Goal: Communication & Community: Answer question/provide support

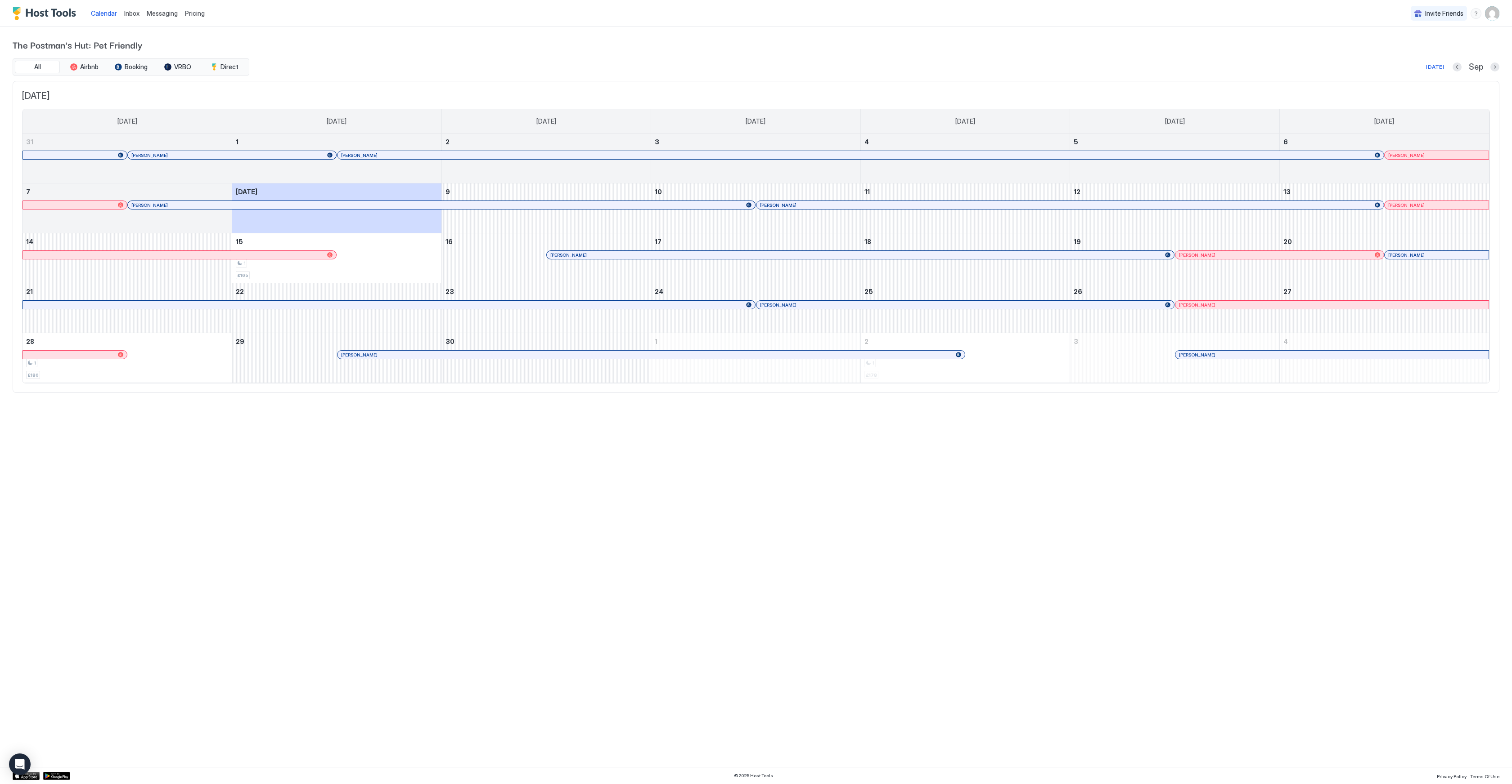
click at [276, 255] on div at bounding box center [275, 255] width 8 height 8
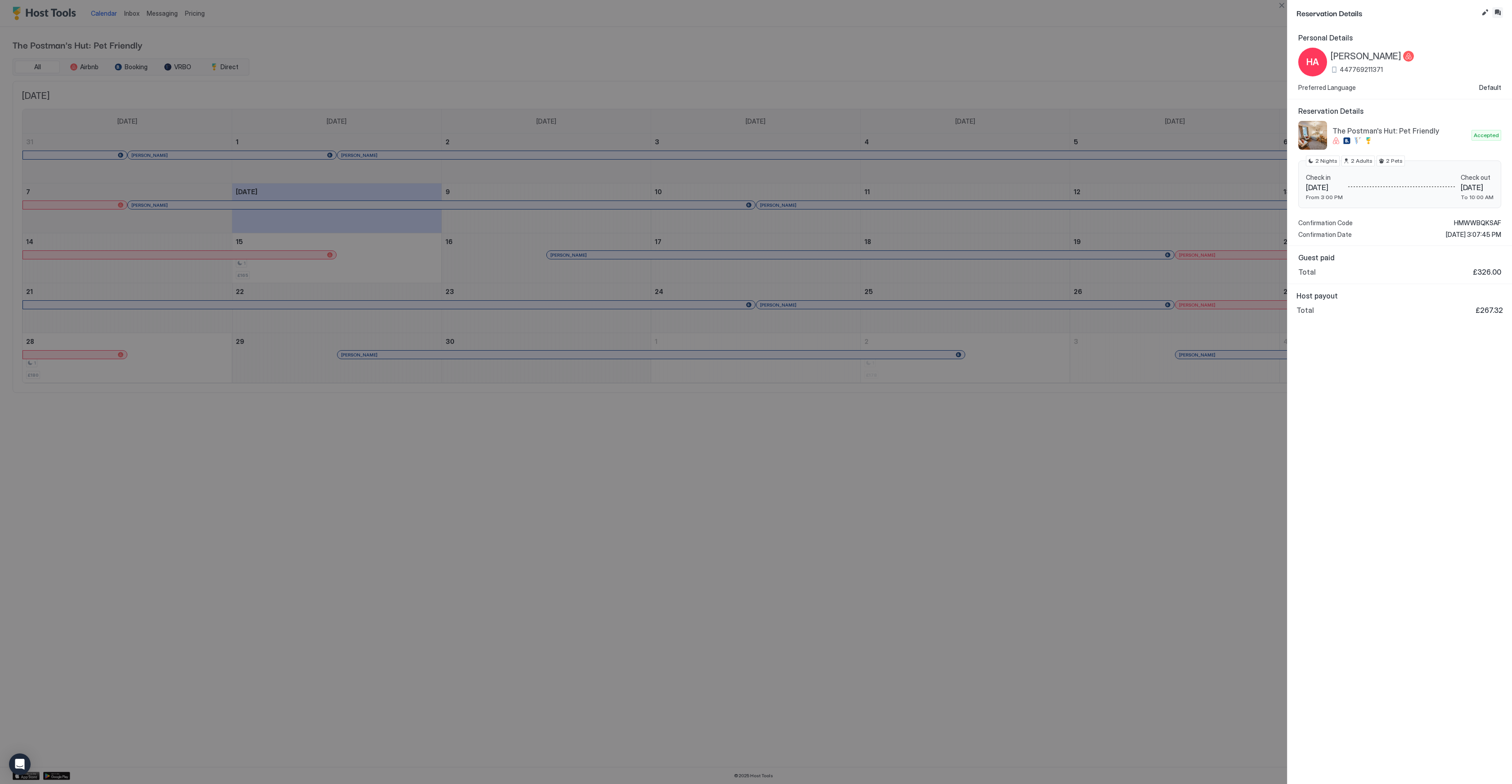
click at [1499, 13] on button "Inbox" at bounding box center [1497, 13] width 11 height 11
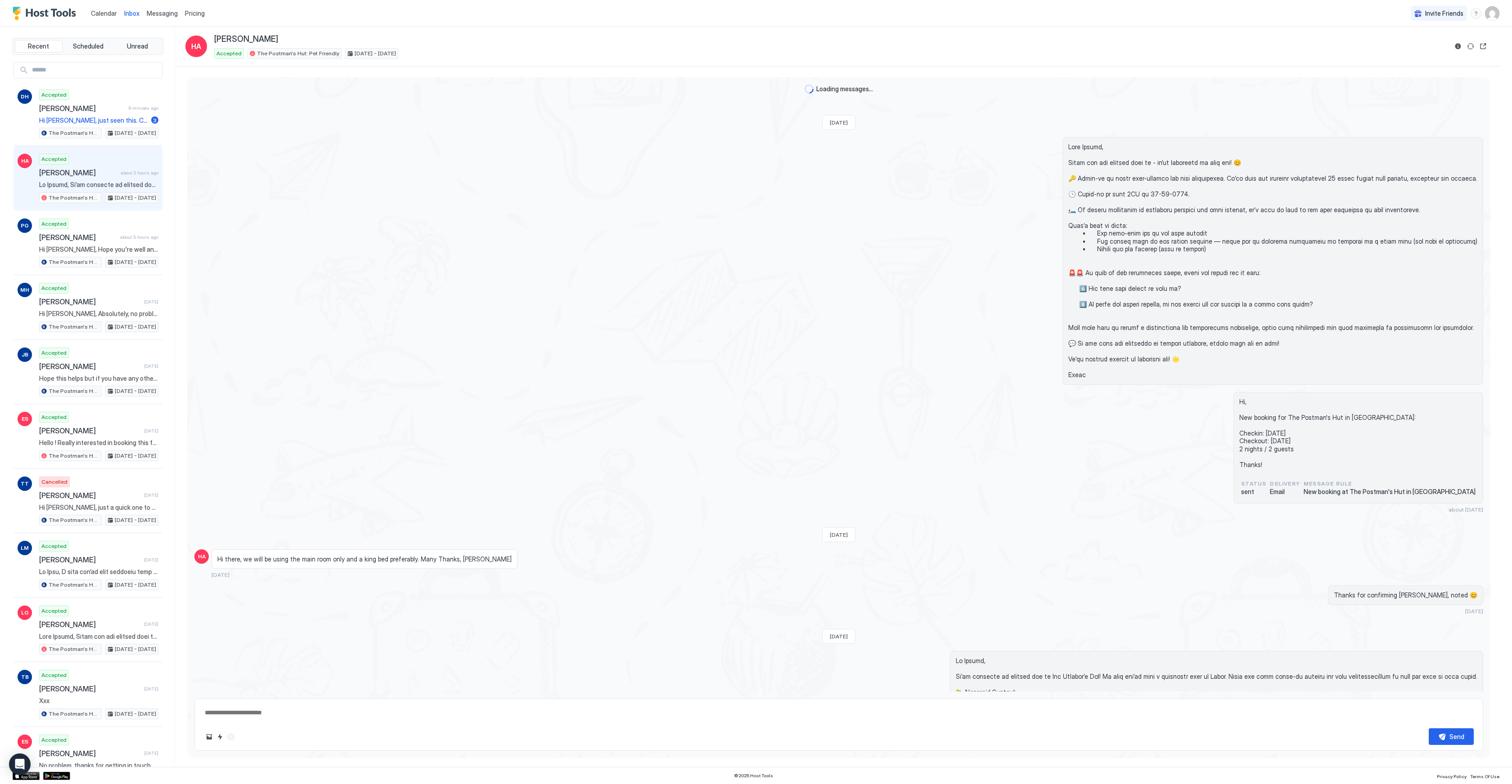
scroll to position [323, 0]
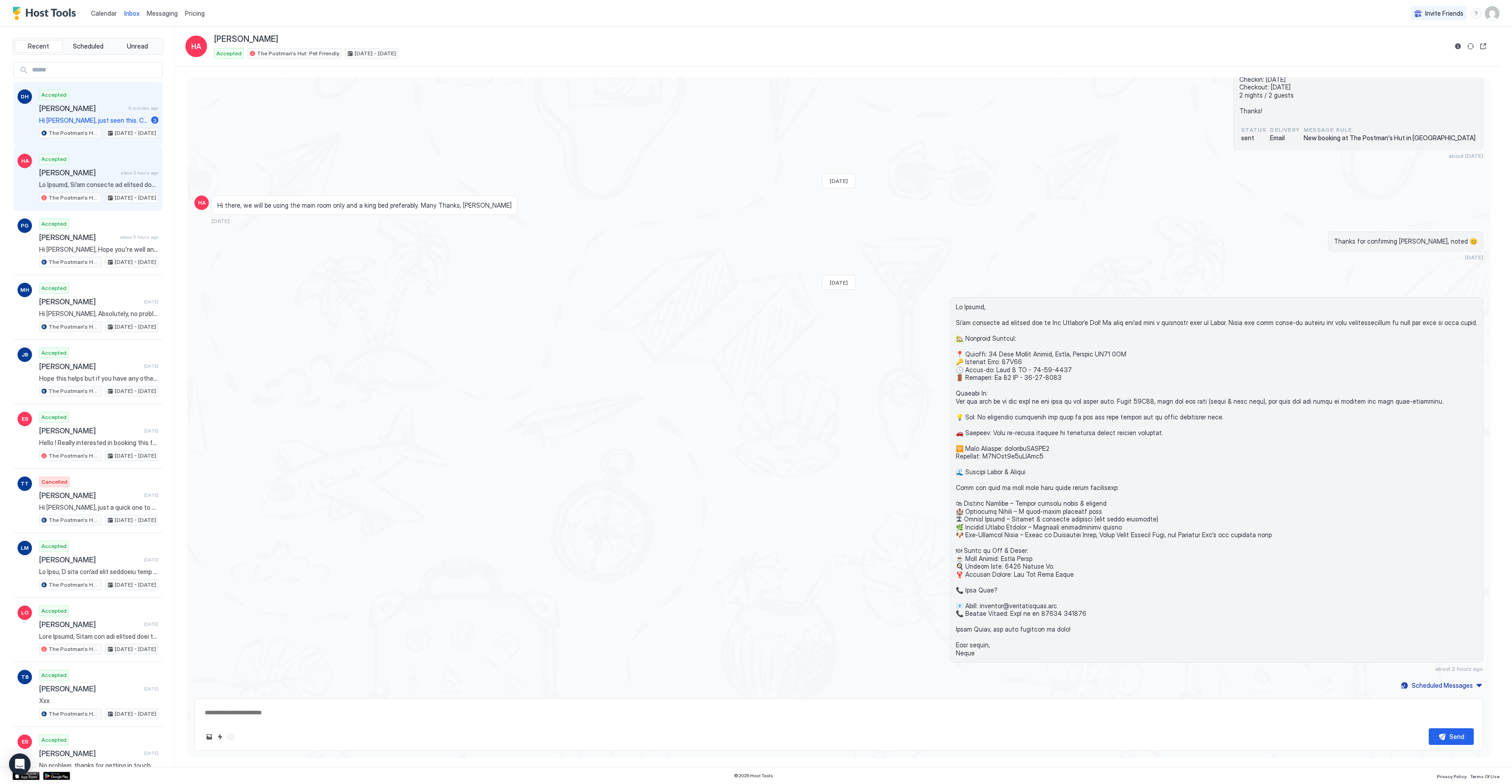
click at [114, 119] on span "Hi [PERSON_NAME], just seen this. Checking with cleaners to be sure before I co…" at bounding box center [94, 121] width 109 height 8
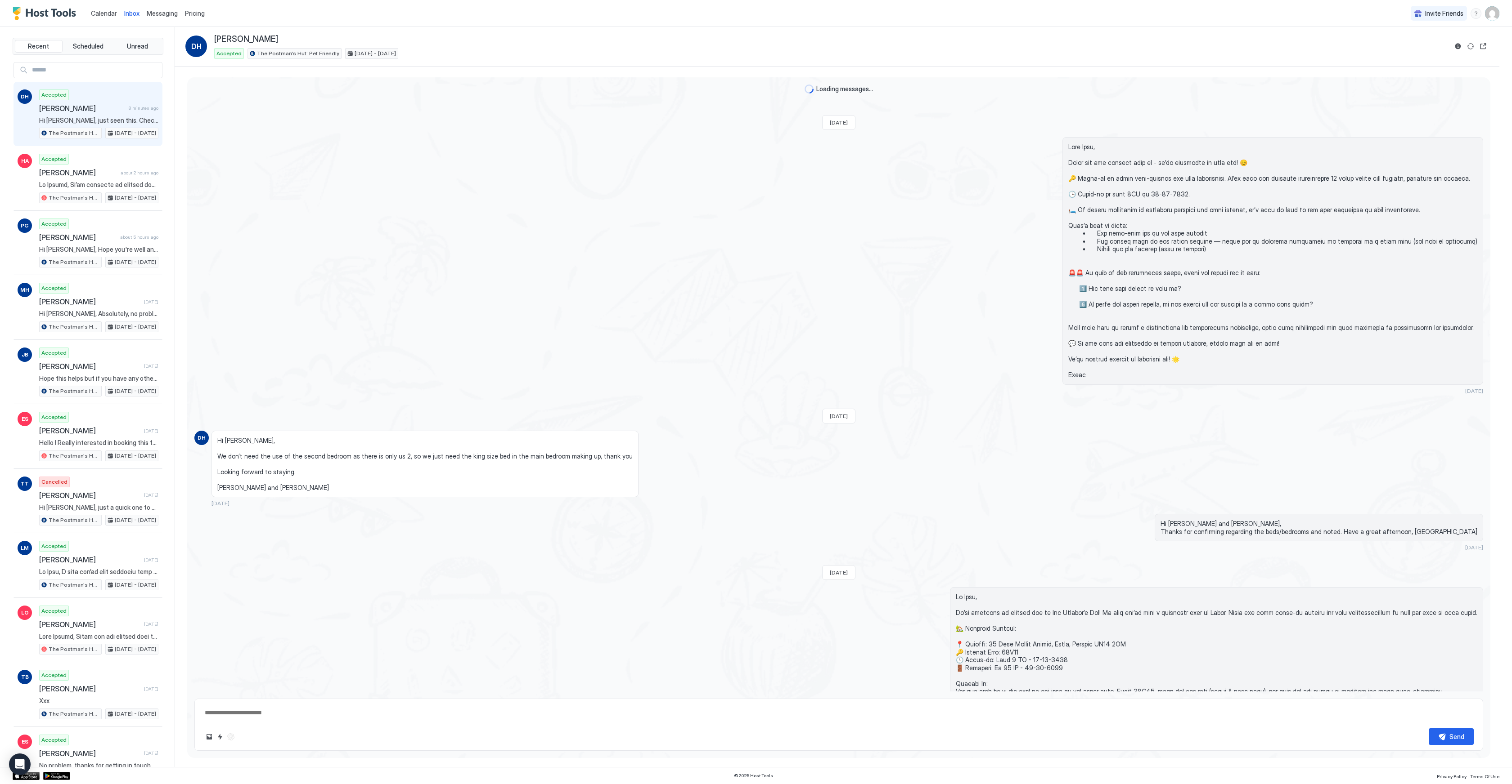
scroll to position [840, 0]
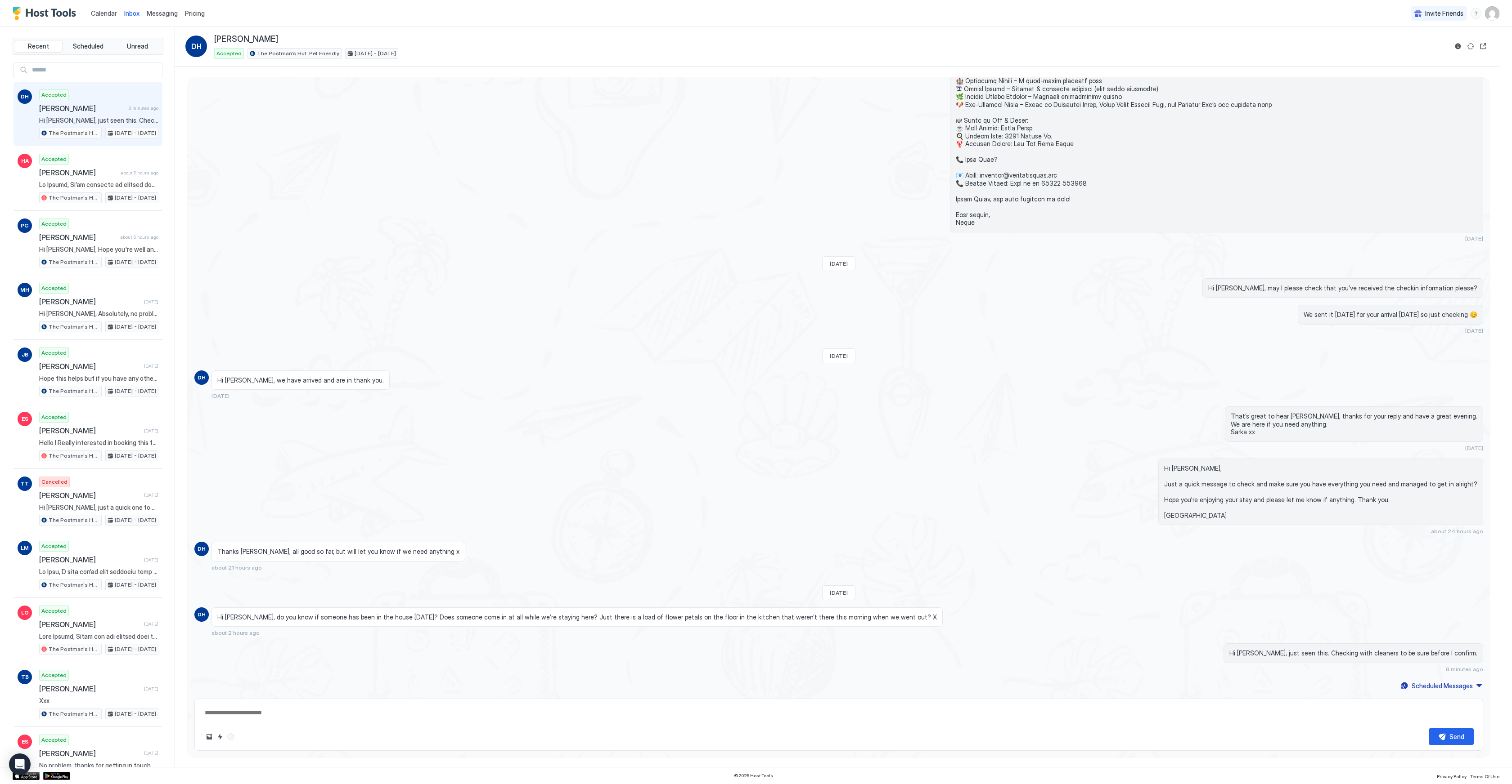
click at [282, 717] on textarea at bounding box center [839, 713] width 1270 height 17
click at [279, 716] on textarea at bounding box center [839, 713] width 1270 height 17
click at [307, 713] on textarea "**********" at bounding box center [839, 713] width 1270 height 17
click at [304, 711] on textarea "**********" at bounding box center [839, 713] width 1270 height 17
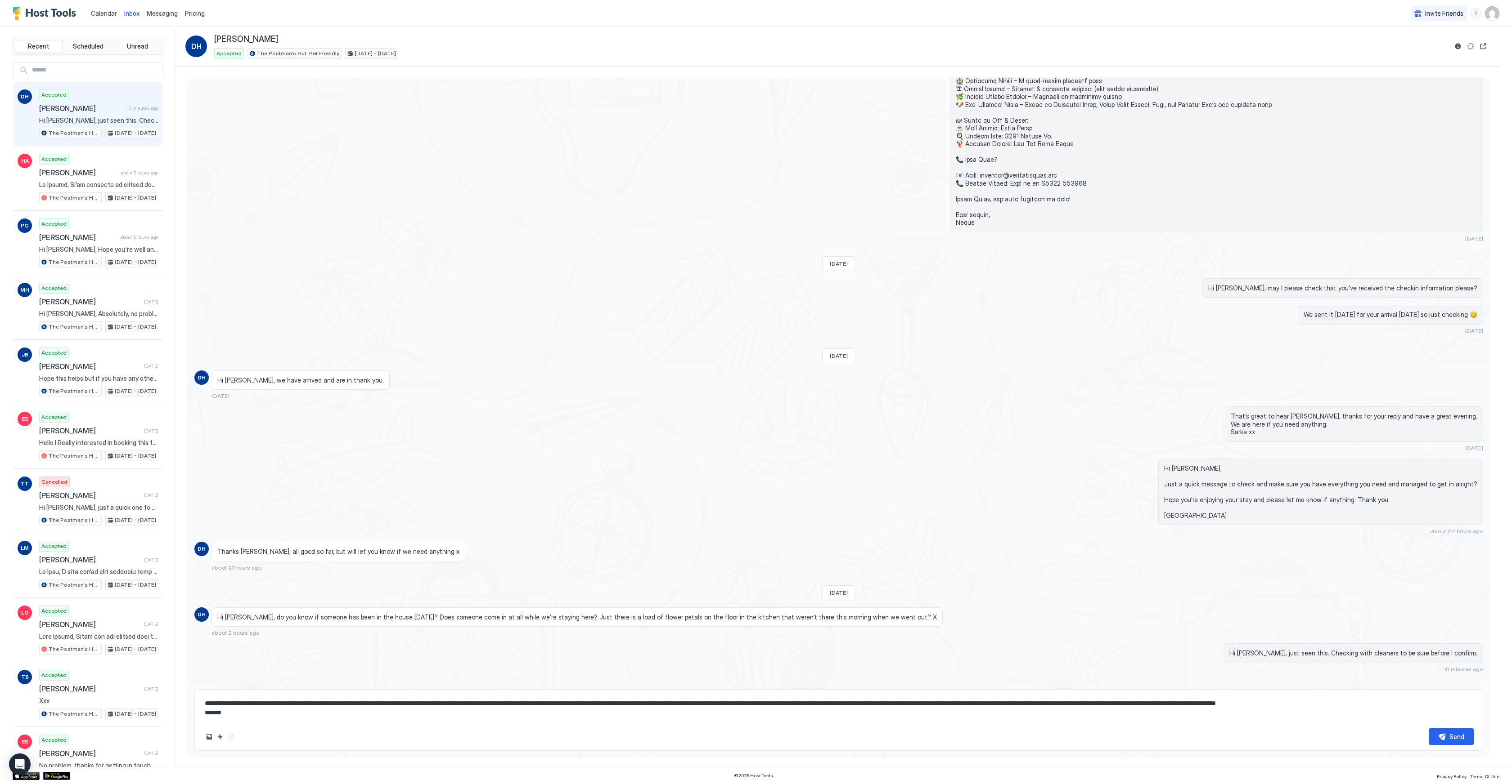
type textarea "**********"
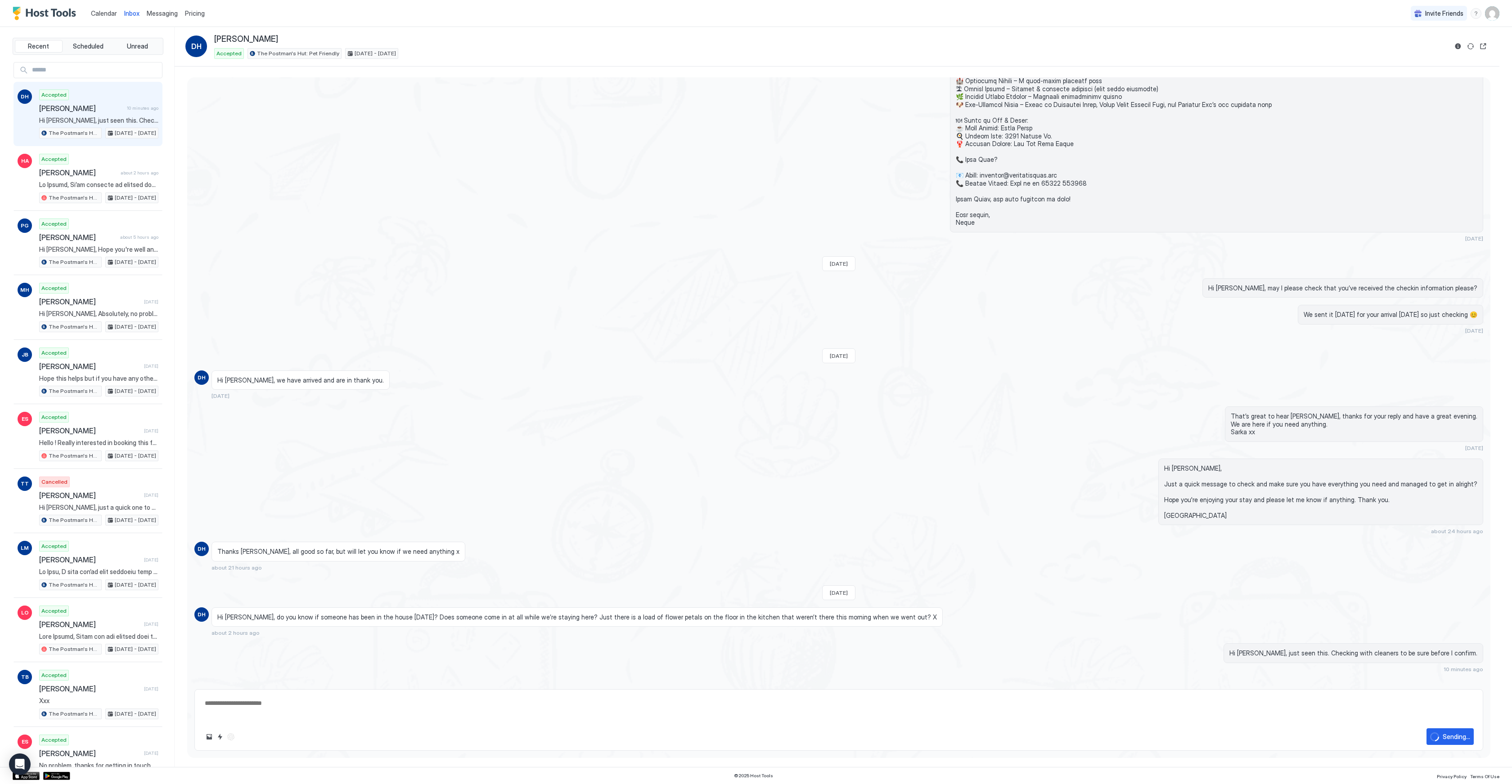
scroll to position [892, 0]
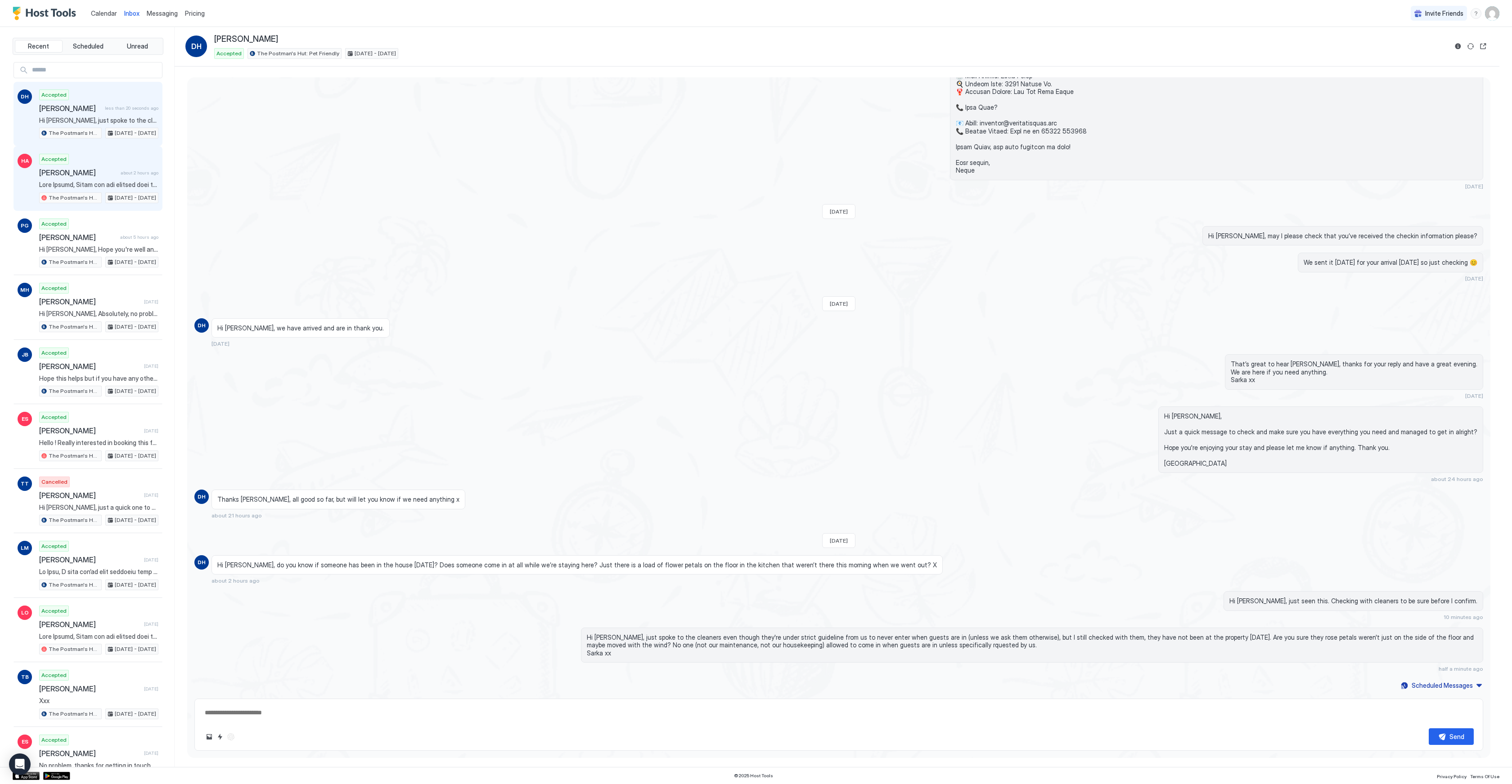
click at [99, 161] on div "Accepted [PERSON_NAME] about 2 hours ago The Postman's Hut: Pet Friendly [DATE]…" at bounding box center [99, 178] width 119 height 49
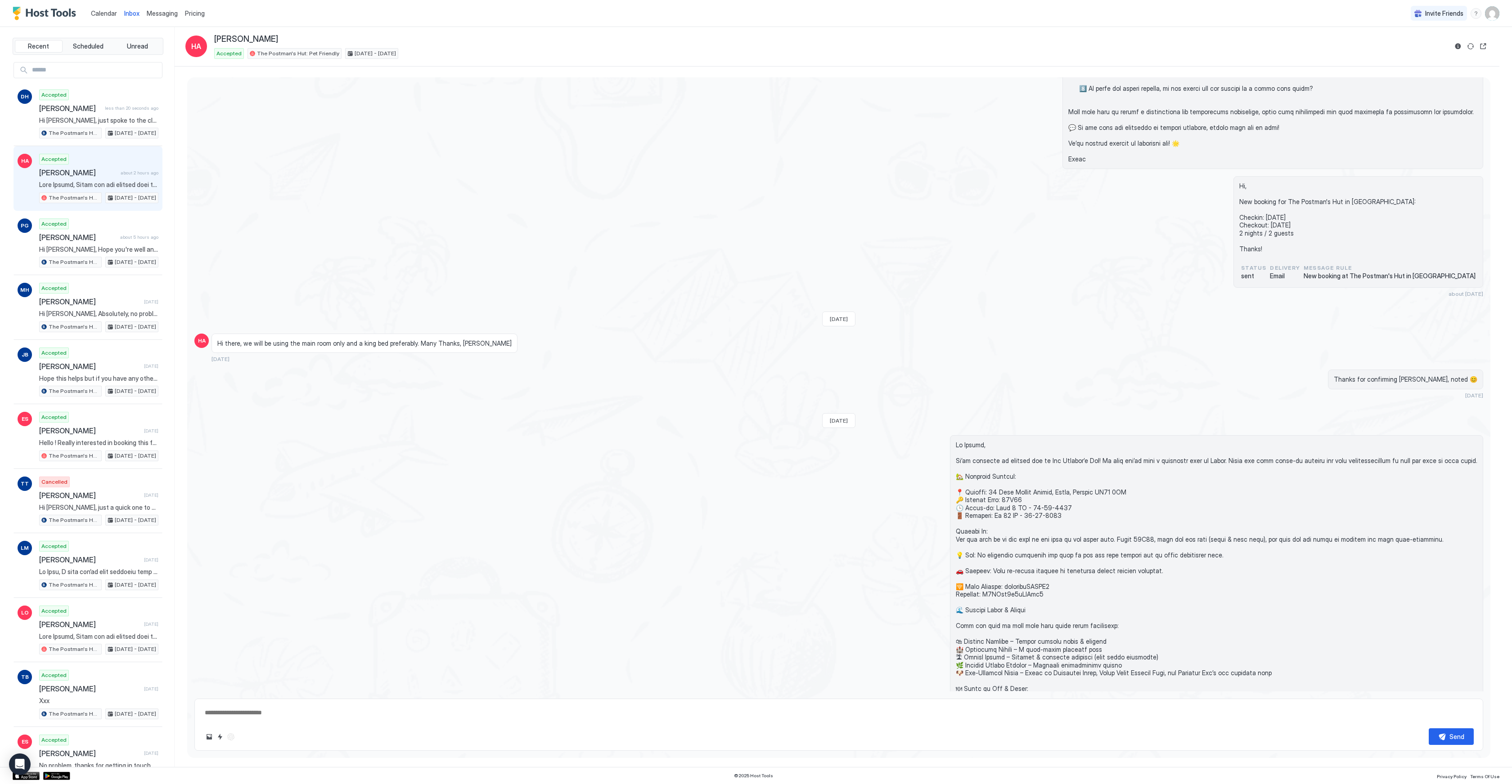
scroll to position [323, 0]
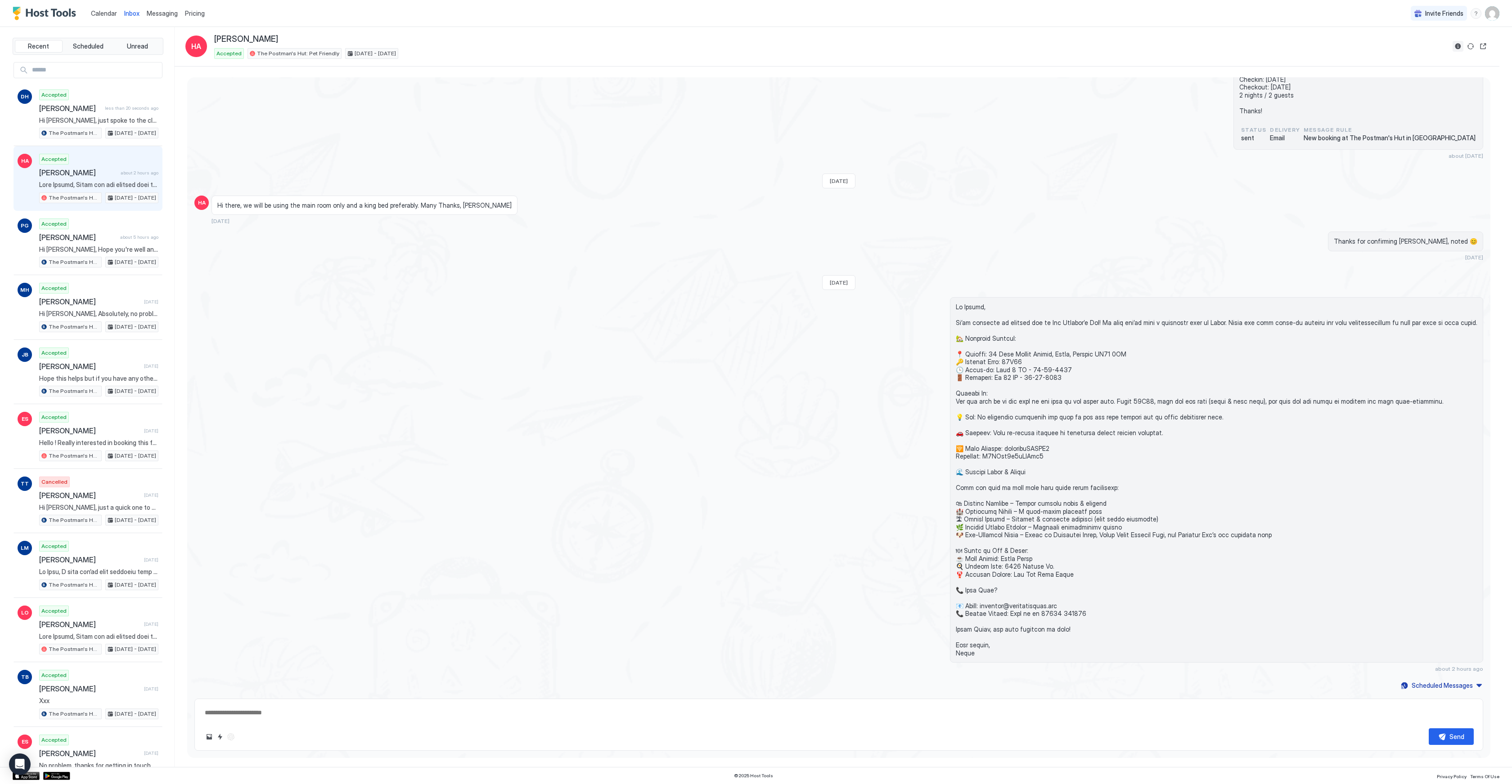
click at [1459, 45] on button "Reservation information" at bounding box center [1458, 46] width 11 height 11
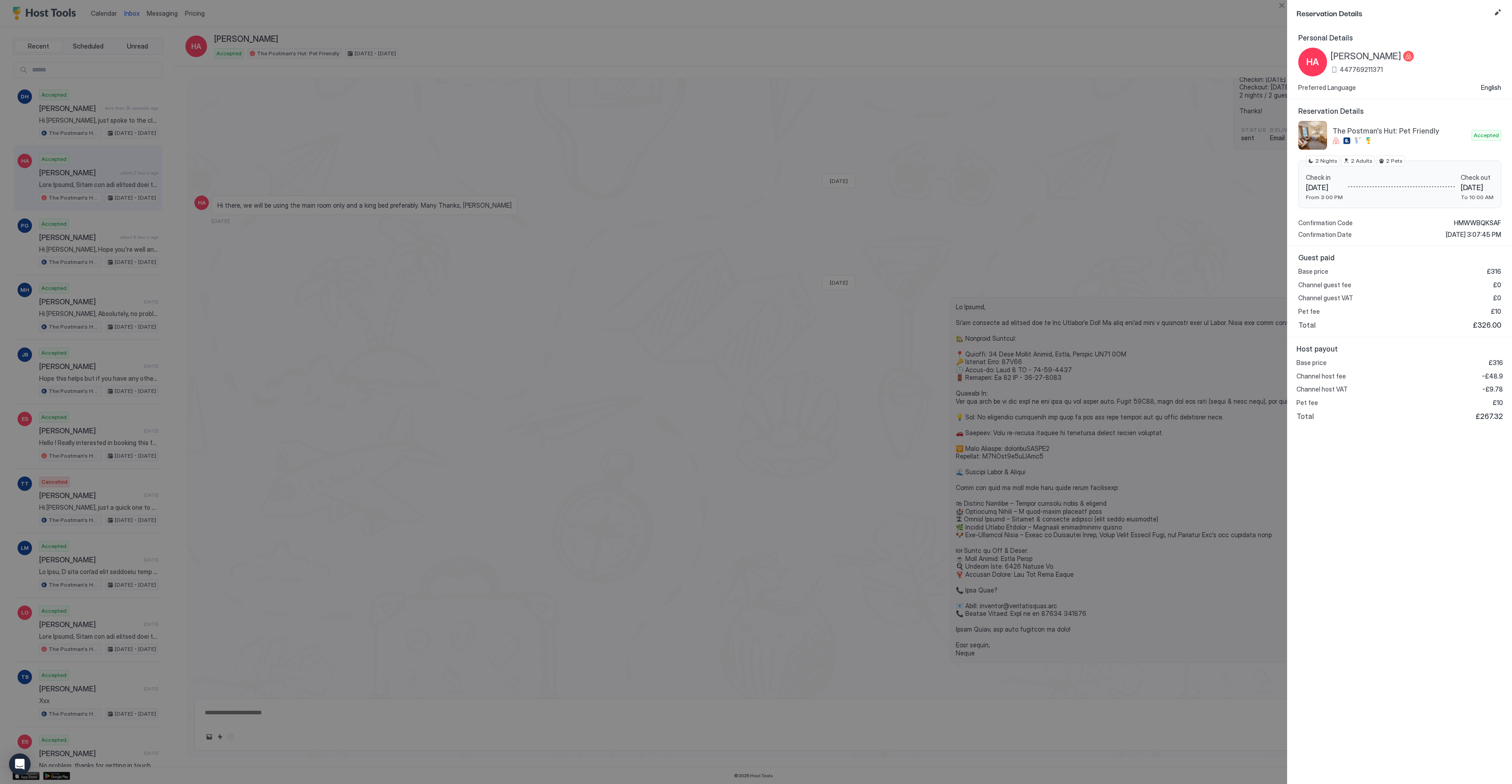
click at [1365, 68] on span "447769211371" at bounding box center [1362, 70] width 43 height 8
click at [338, 124] on div at bounding box center [756, 392] width 1512 height 784
drag, startPoint x: 338, startPoint y: 124, endPoint x: 487, endPoint y: 140, distance: 149.9
click at [338, 124] on div at bounding box center [756, 392] width 1512 height 784
click at [1283, 5] on button "Close" at bounding box center [1281, 5] width 11 height 11
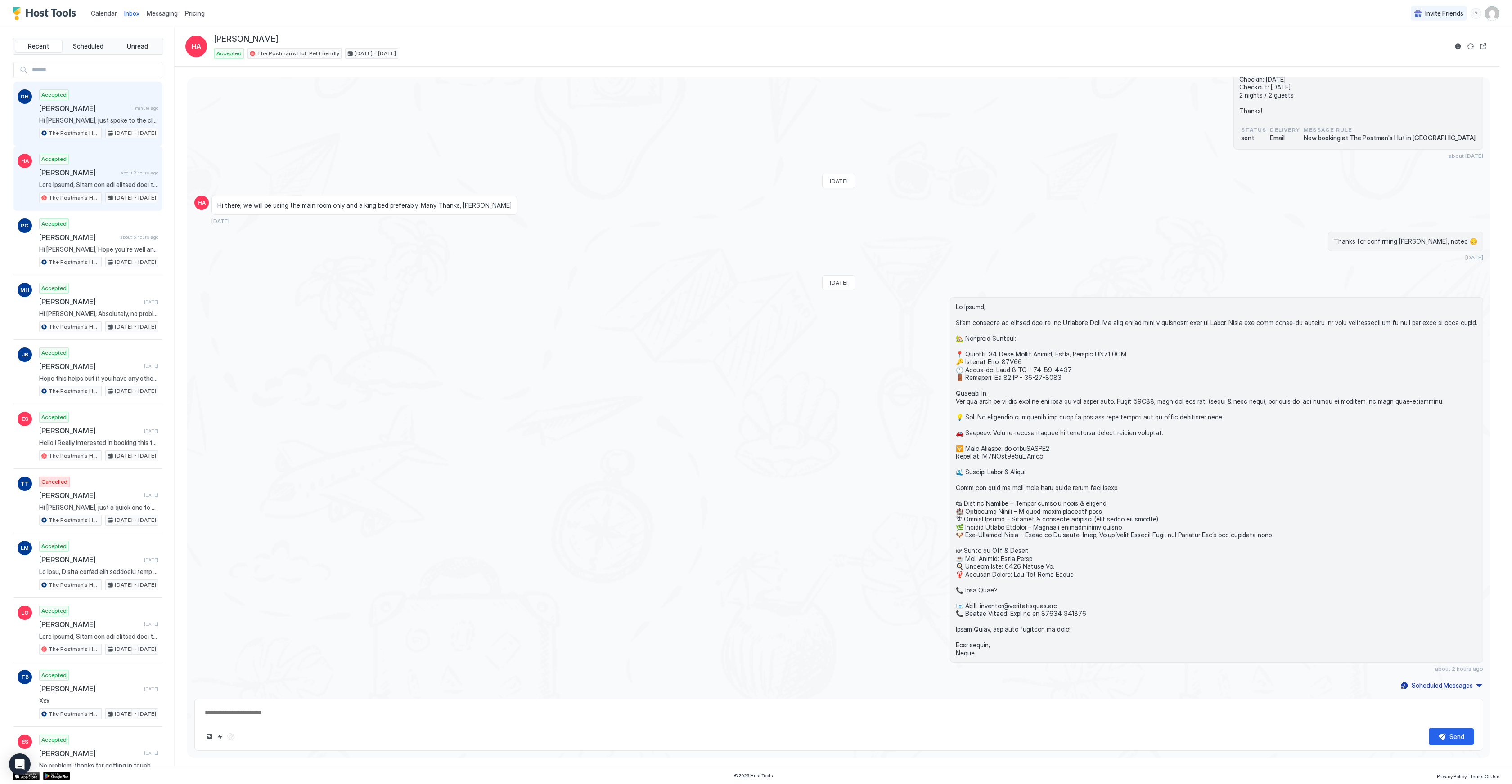
click at [58, 109] on span "[PERSON_NAME]" at bounding box center [84, 108] width 89 height 9
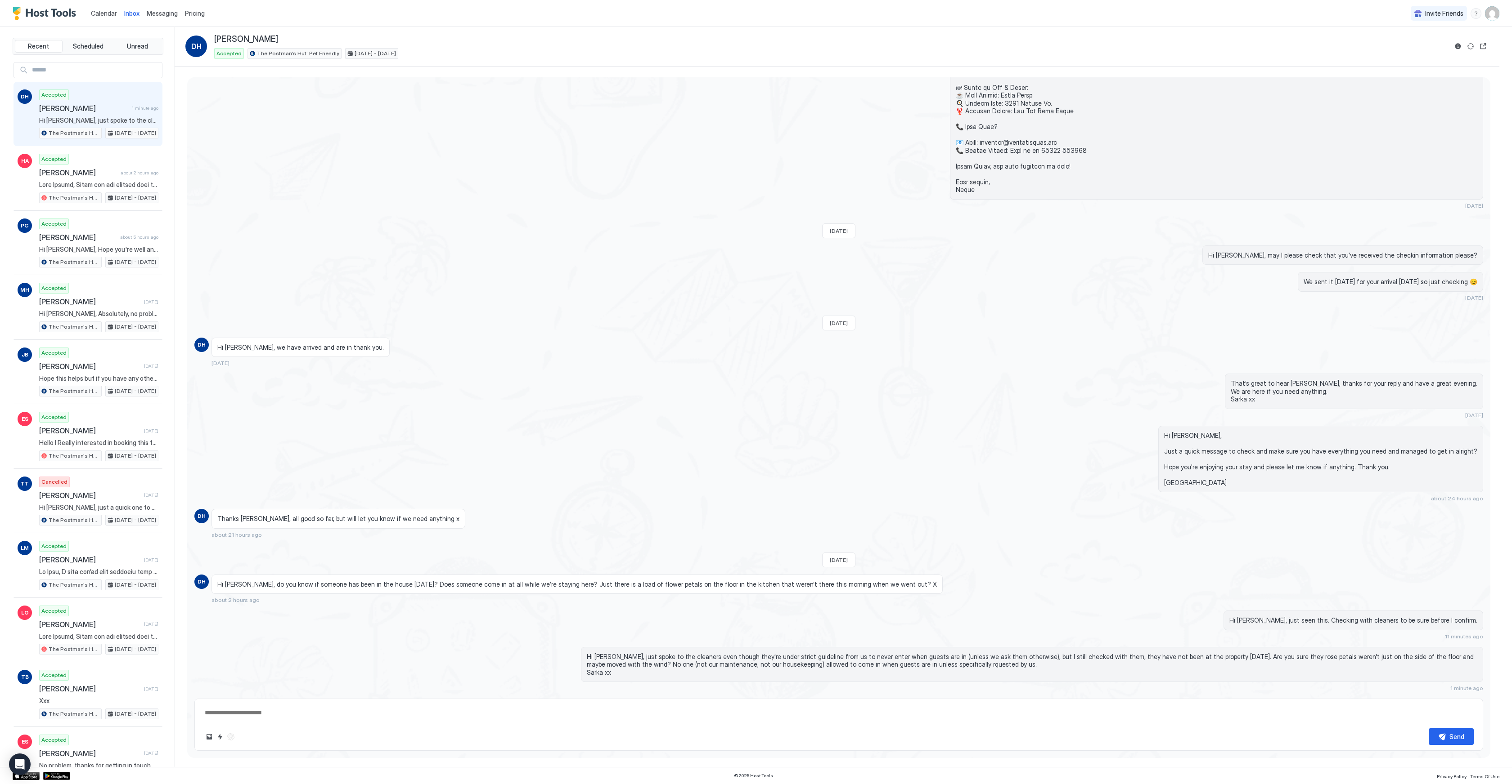
scroll to position [892, 0]
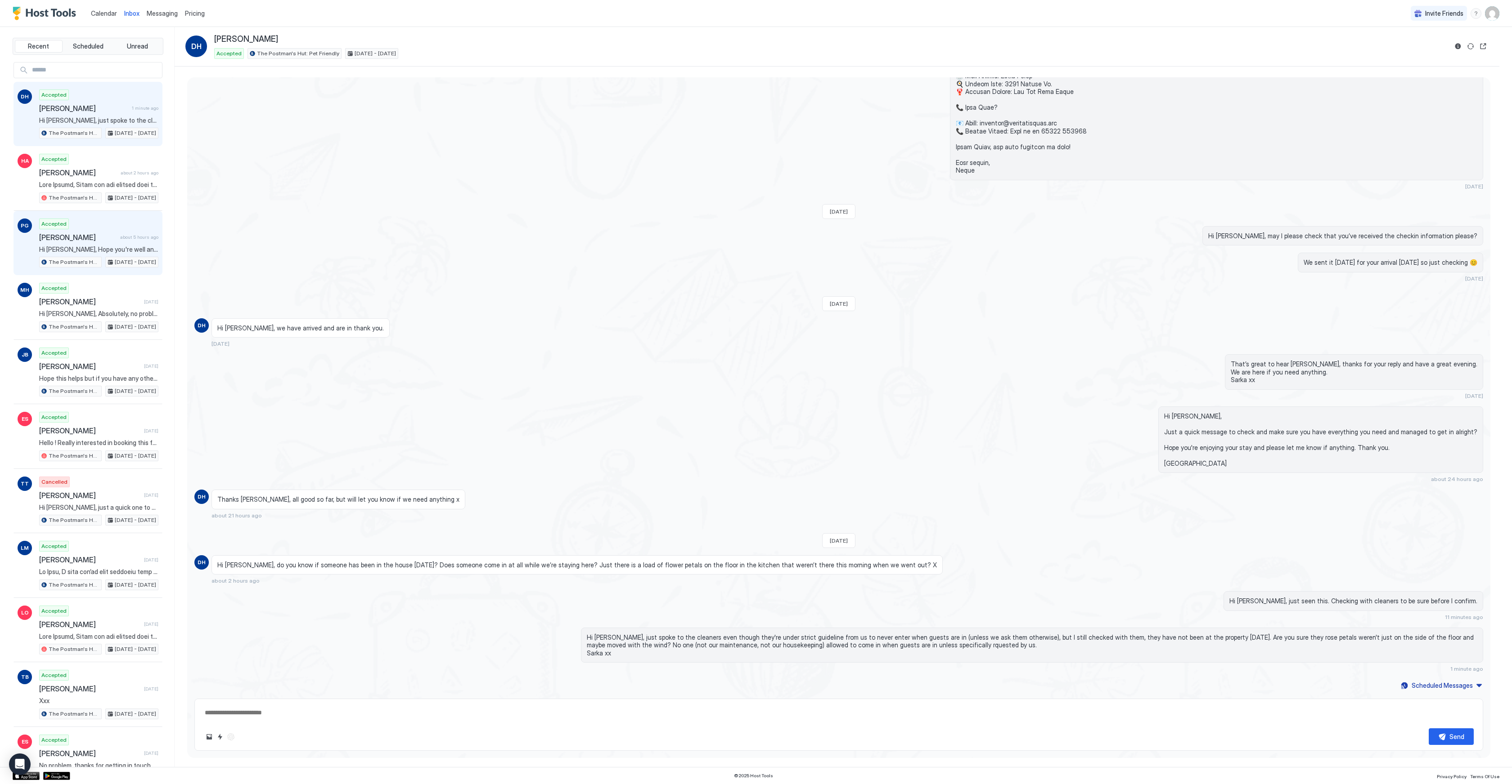
click at [89, 237] on span "[PERSON_NAME]" at bounding box center [78, 237] width 78 height 9
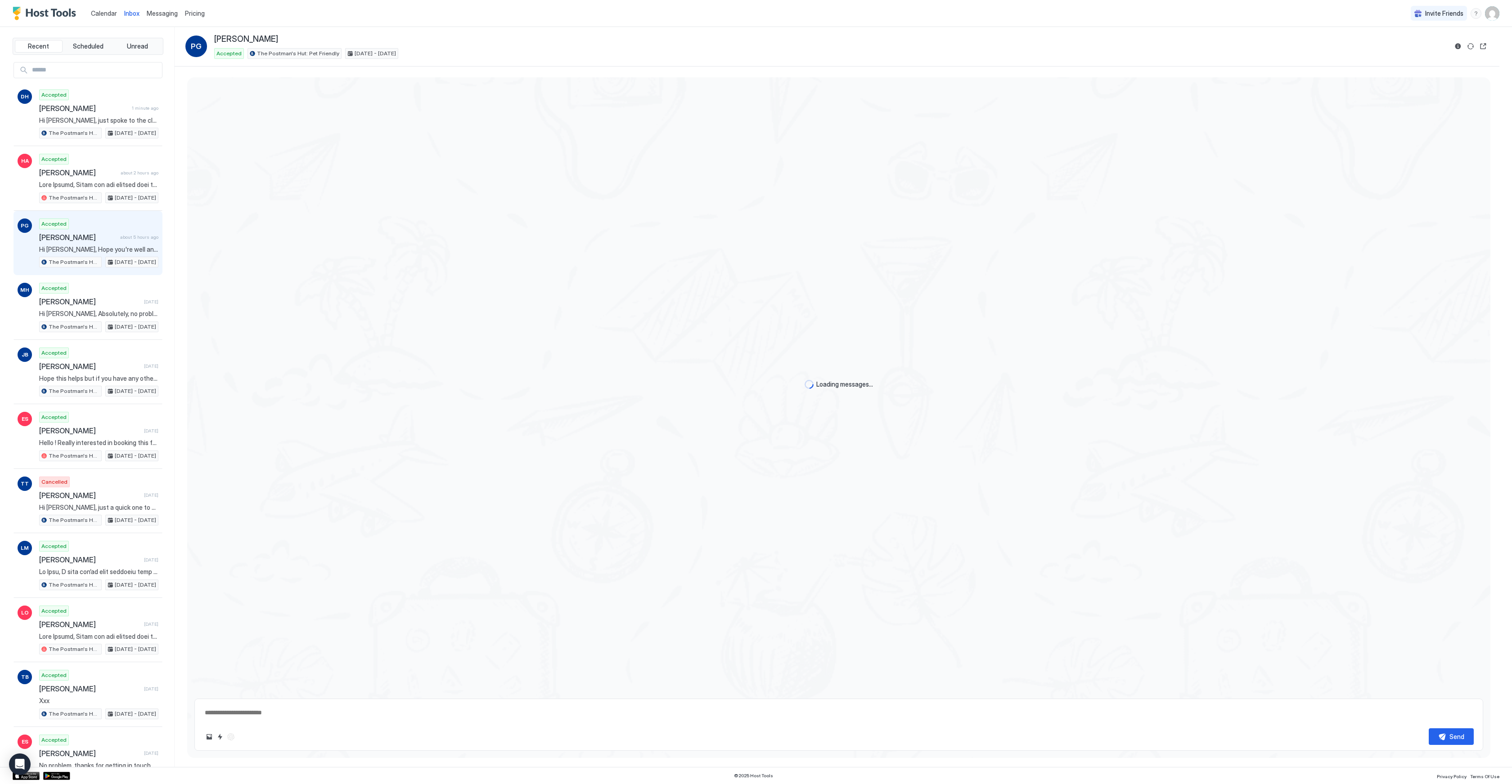
scroll to position [1375, 0]
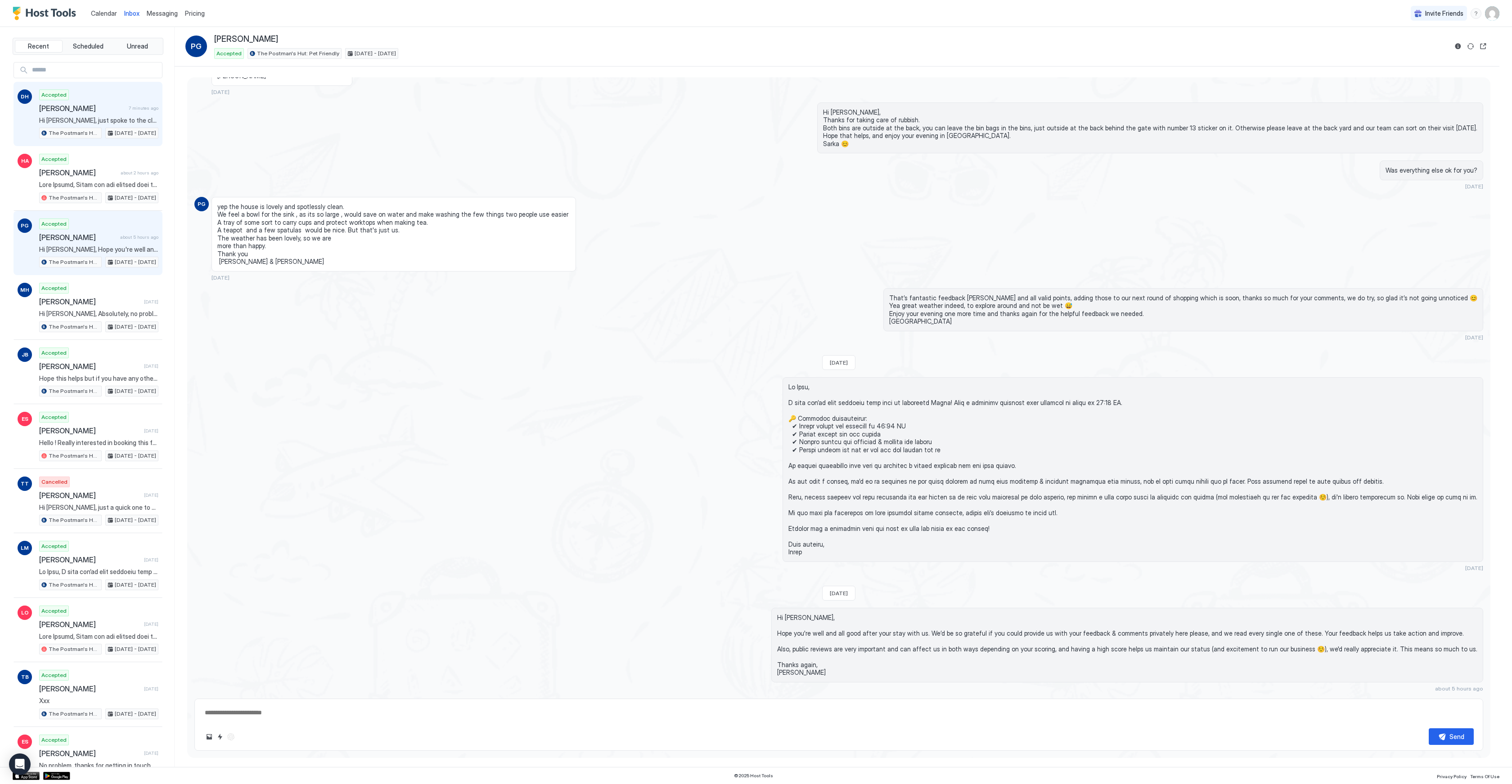
click at [133, 124] on div "Accepted [PERSON_NAME] 7 minutes ago Hi [PERSON_NAME], just spoke to the cleane…" at bounding box center [99, 114] width 119 height 49
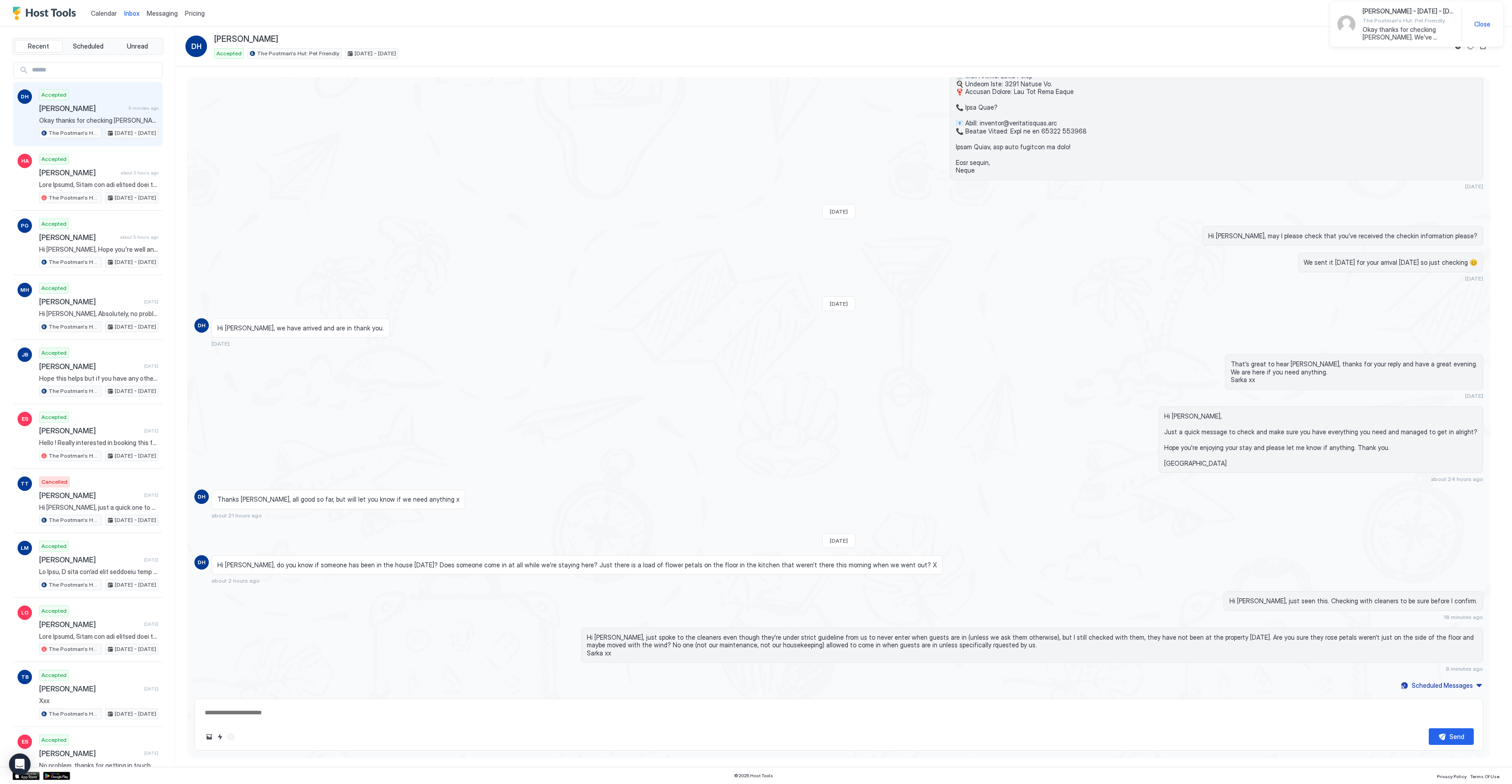
scroll to position [928, 0]
